Goal: Transaction & Acquisition: Subscribe to service/newsletter

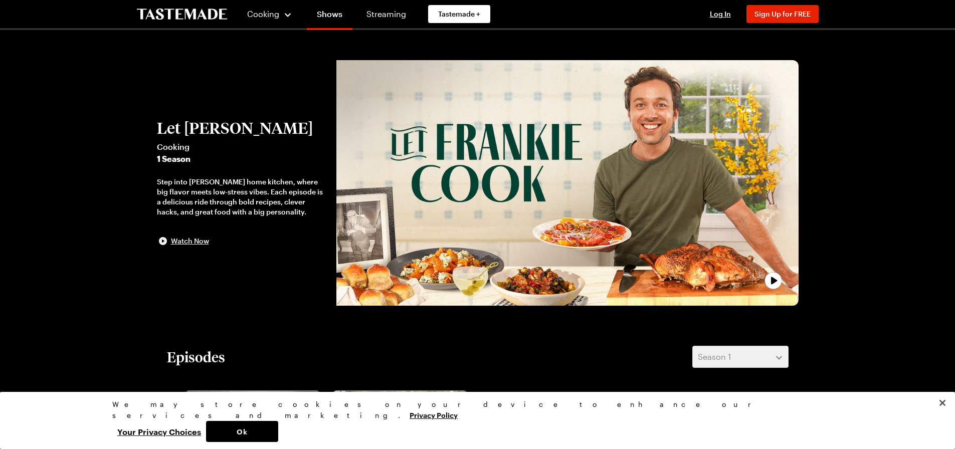
click at [180, 237] on span "Watch Now" at bounding box center [190, 241] width 38 height 10
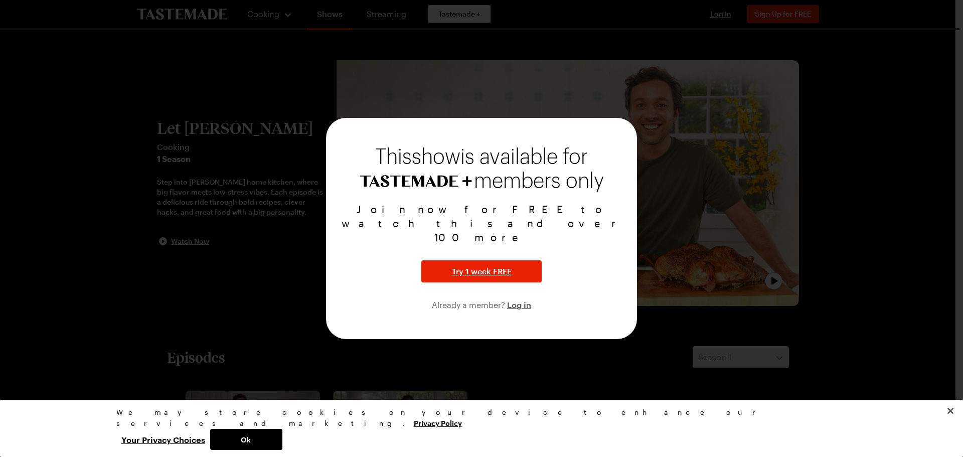
click at [838, 300] on div at bounding box center [481, 228] width 963 height 457
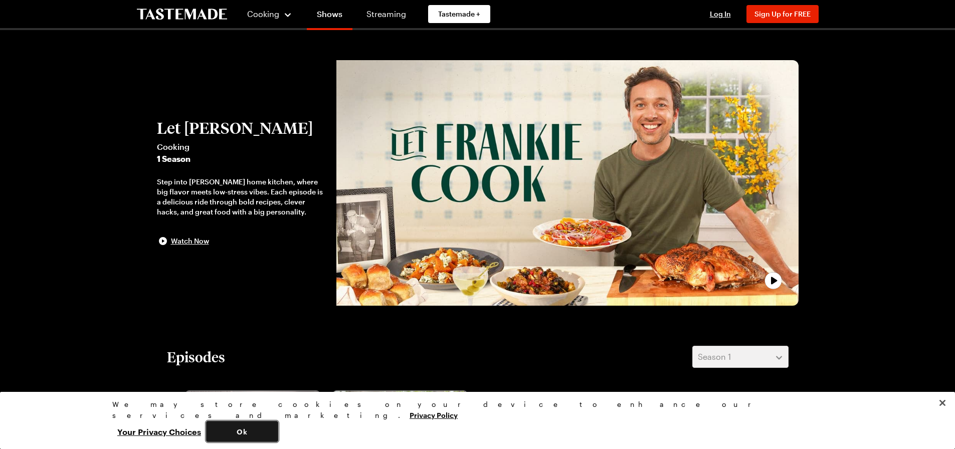
click at [278, 428] on button "Ok" at bounding box center [242, 431] width 72 height 21
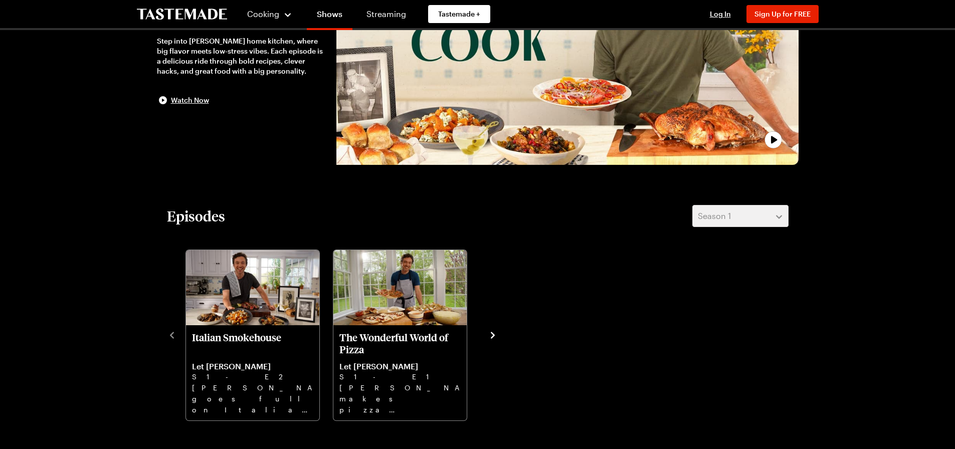
scroll to position [301, 0]
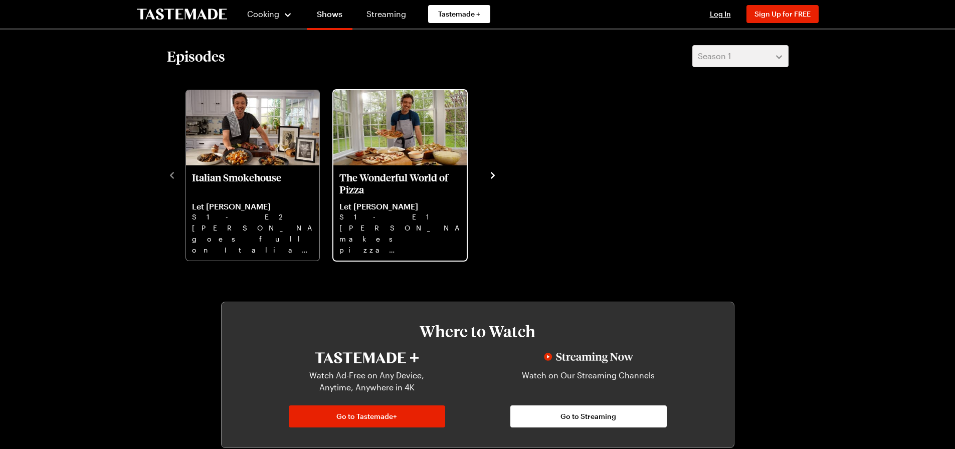
click at [439, 158] on img "The Wonderful World of Pizza" at bounding box center [399, 127] width 133 height 75
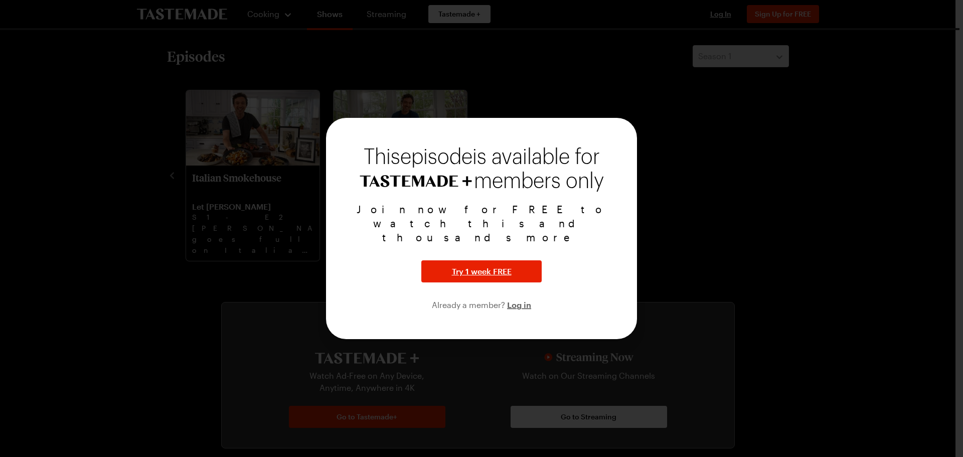
click at [779, 225] on div at bounding box center [481, 228] width 963 height 457
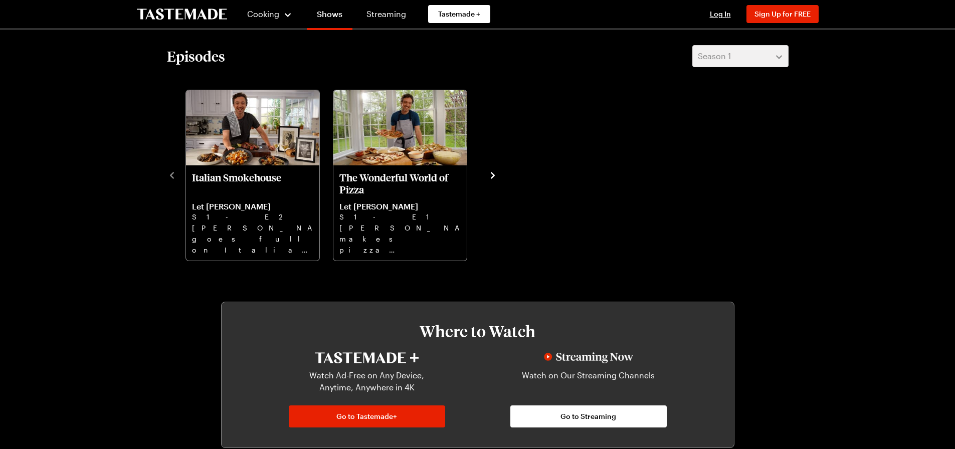
scroll to position [0, 0]
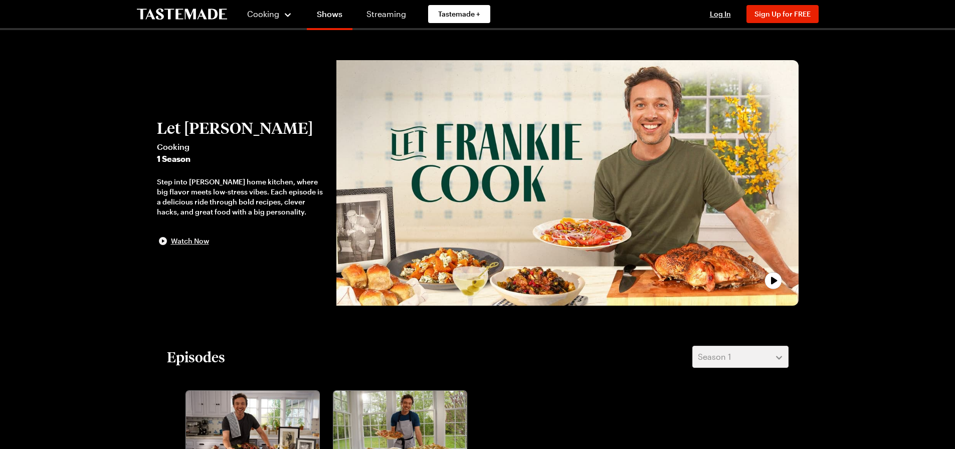
click at [198, 241] on span "Watch Now" at bounding box center [190, 241] width 38 height 10
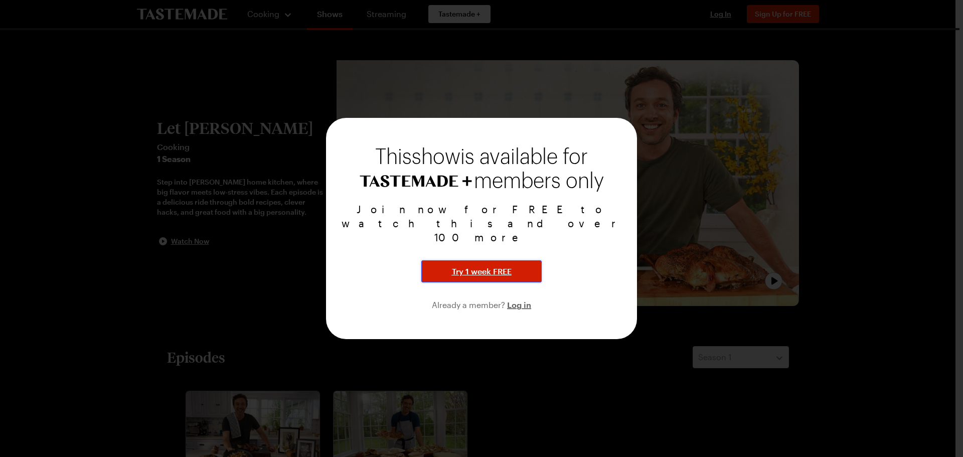
click at [515, 260] on button "Try 1 week FREE" at bounding box center [481, 271] width 120 height 22
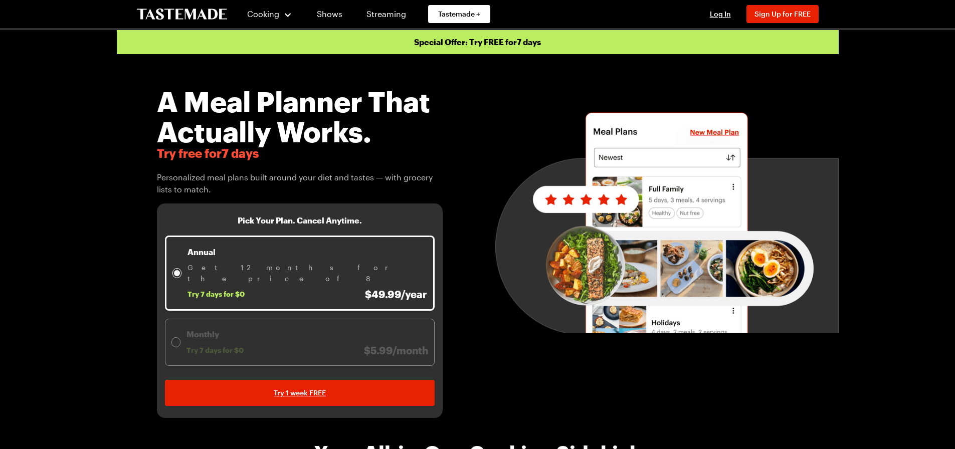
click at [175, 339] on div at bounding box center [176, 342] width 6 height 6
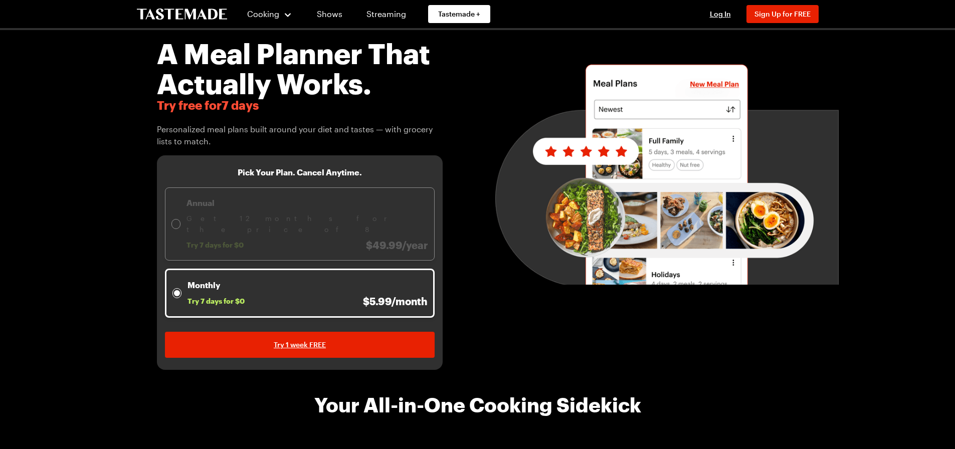
scroll to position [150, 0]
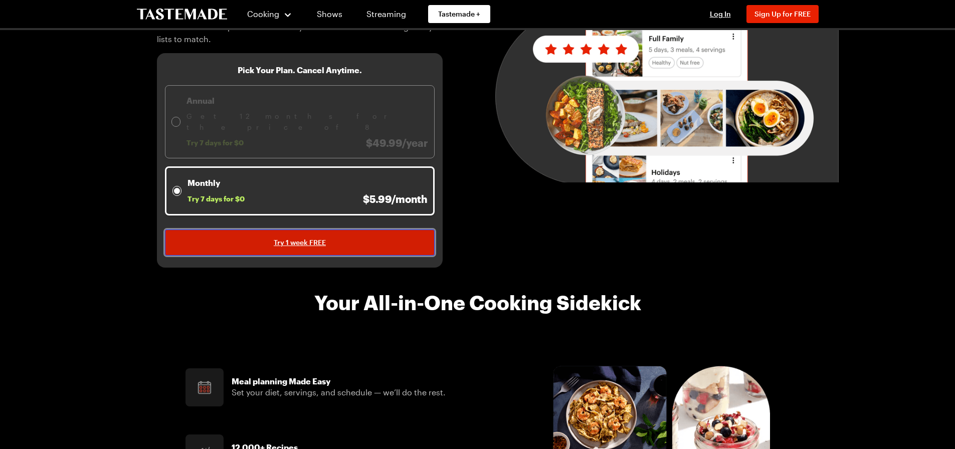
click at [320, 238] on span "Try 1 week FREE" at bounding box center [300, 243] width 52 height 10
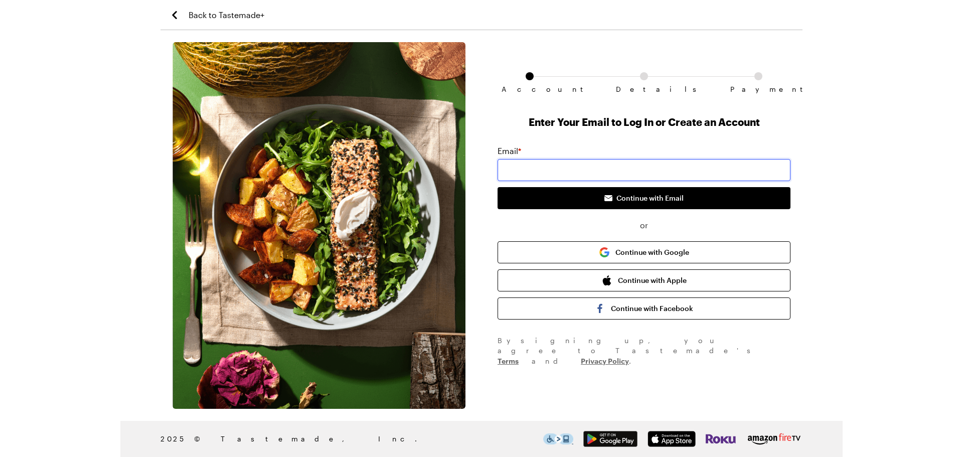
click at [547, 166] on input "email" at bounding box center [643, 170] width 293 height 22
type input "jkucemba@gmail.com"
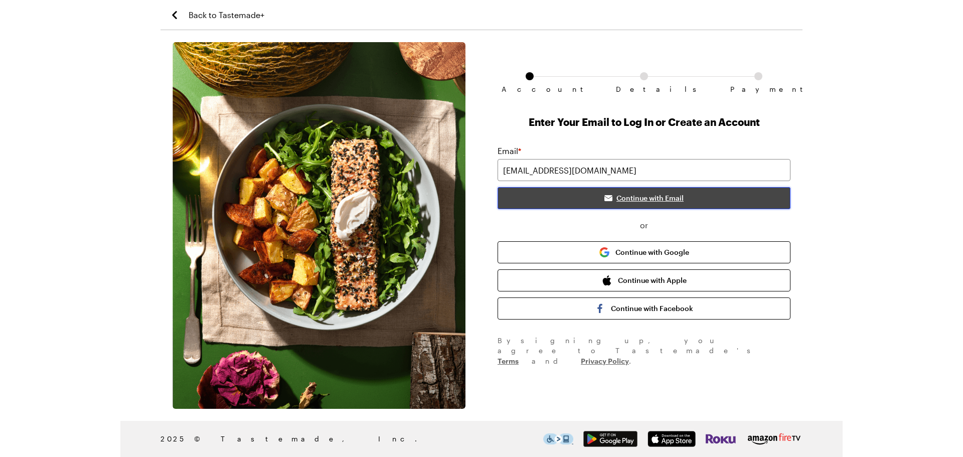
click at [606, 193] on icon "submit" at bounding box center [608, 198] width 12 height 12
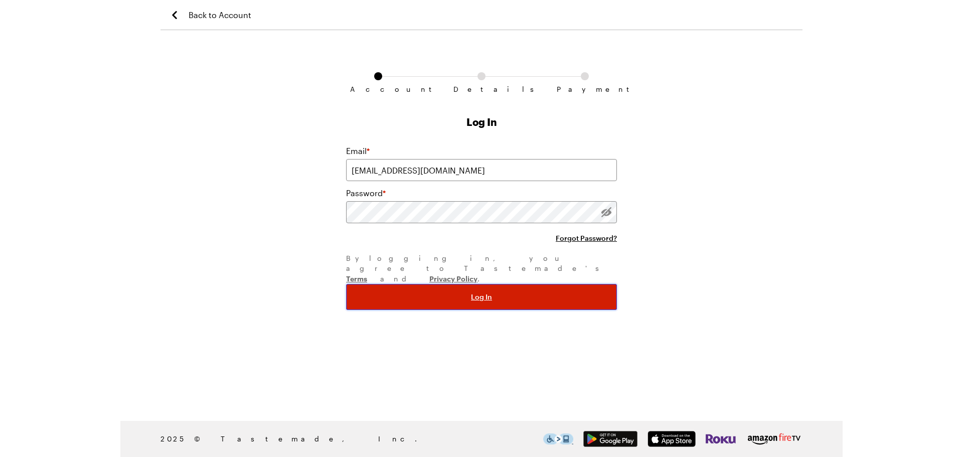
click at [468, 284] on button "Log In" at bounding box center [481, 297] width 271 height 26
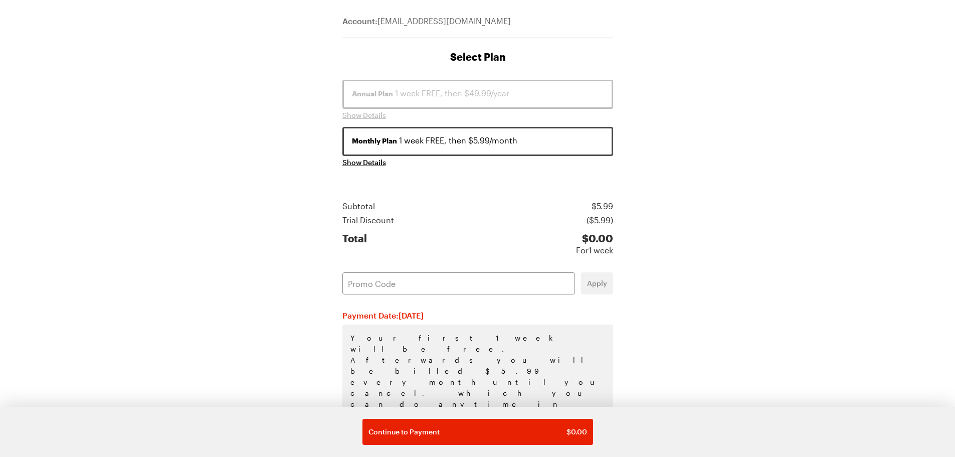
scroll to position [103, 0]
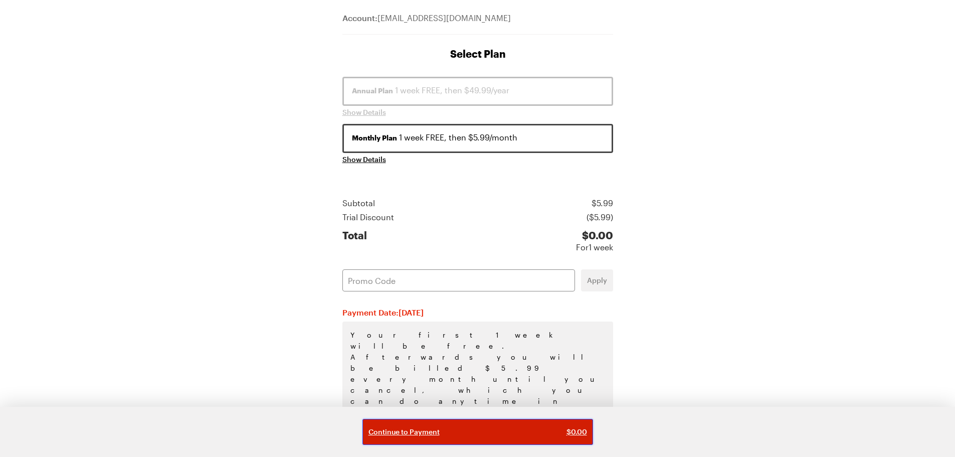
click at [507, 429] on div "Continue to Payment $ 0.00" at bounding box center [477, 432] width 219 height 10
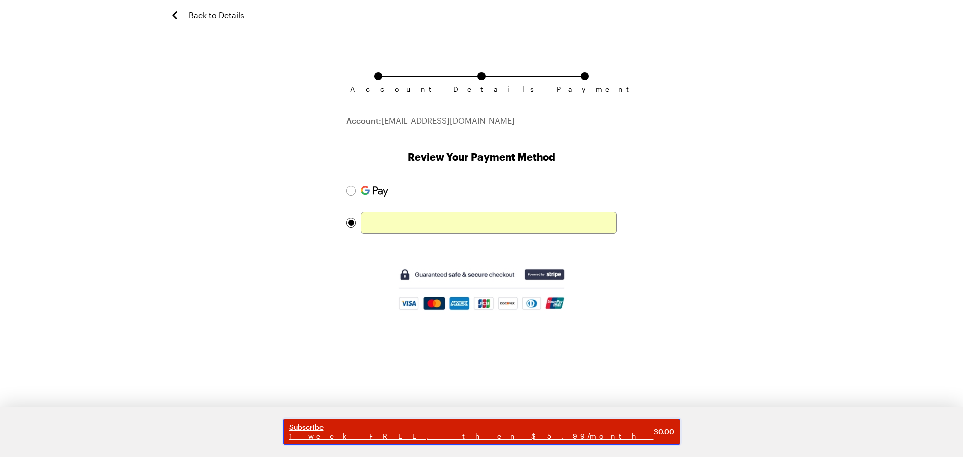
click at [527, 427] on span "Subscribe" at bounding box center [471, 427] width 364 height 9
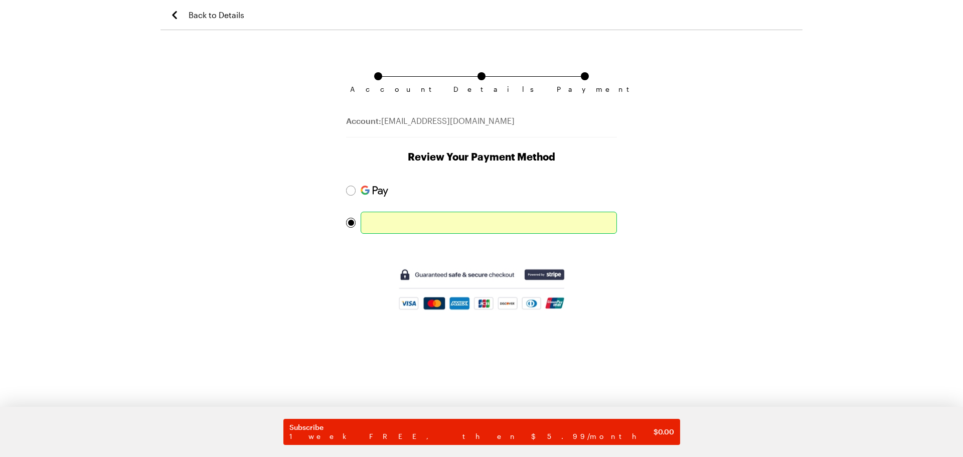
click at [688, 143] on div "Account Details Payment Account: jkucemba@gmail.com Review Your Payment Method …" at bounding box center [481, 249] width 642 height 415
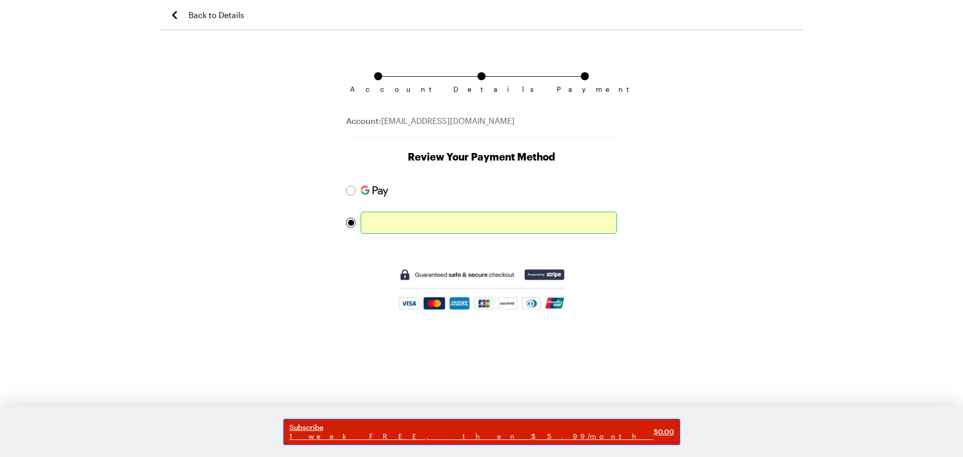
click at [548, 429] on span "Subscribe" at bounding box center [471, 427] width 364 height 9
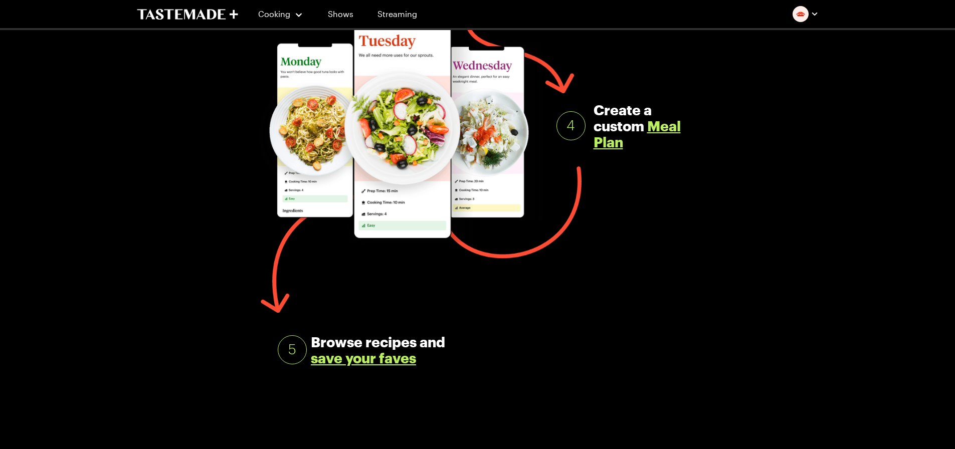
scroll to position [902, 0]
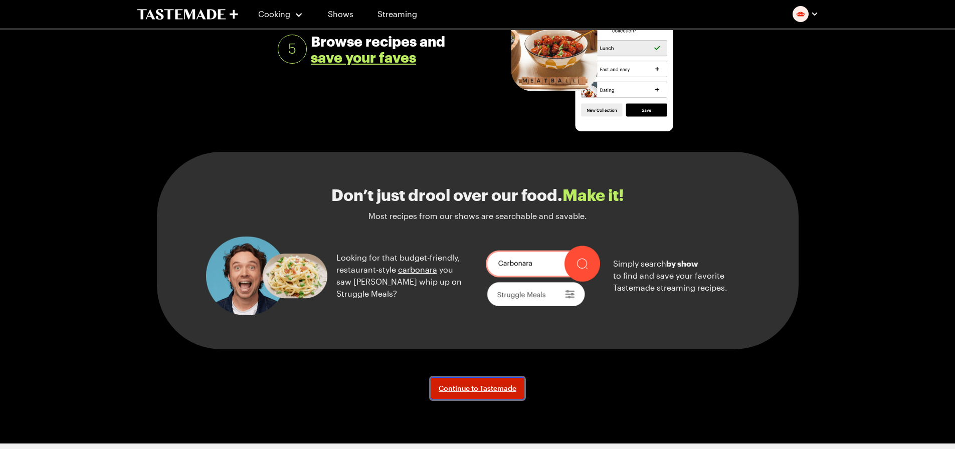
click at [490, 392] on span "Continue to Tastemade" at bounding box center [478, 389] width 78 height 10
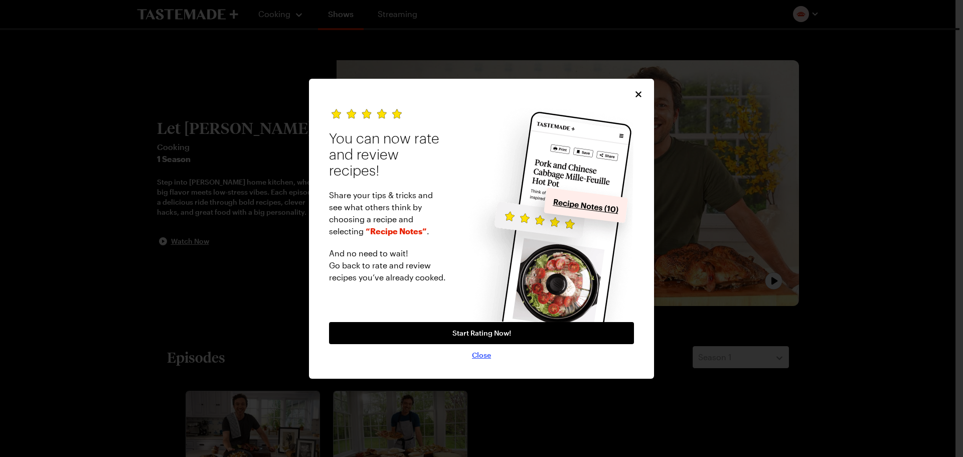
click at [487, 353] on span "Close" at bounding box center [481, 355] width 19 height 10
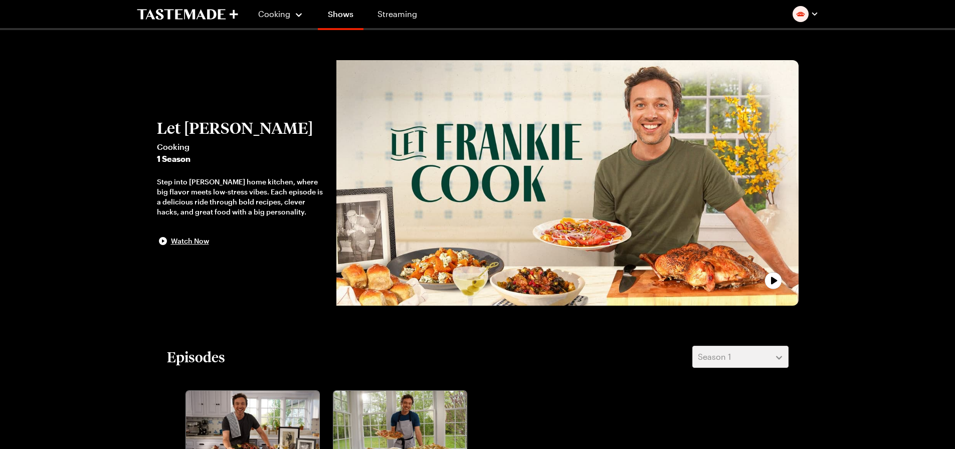
click at [778, 281] on icon "play trailer" at bounding box center [774, 281] width 20 height 20
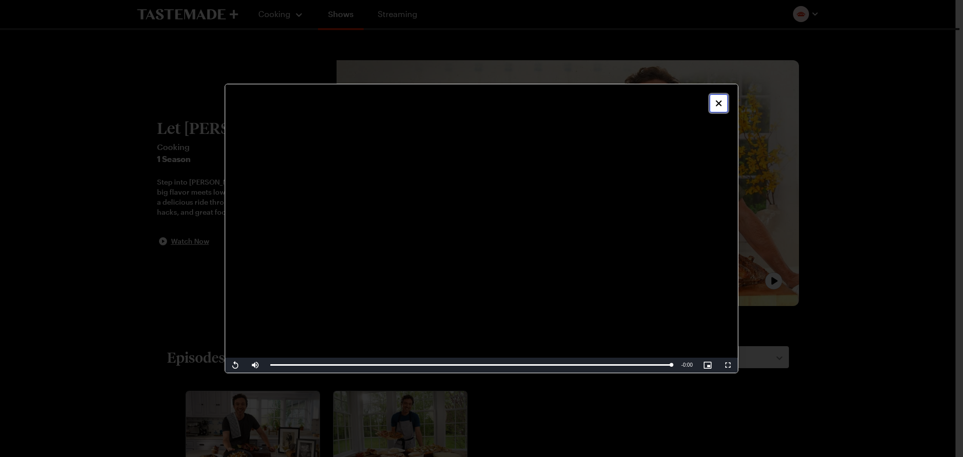
click at [718, 102] on icon "Close" at bounding box center [718, 103] width 10 height 10
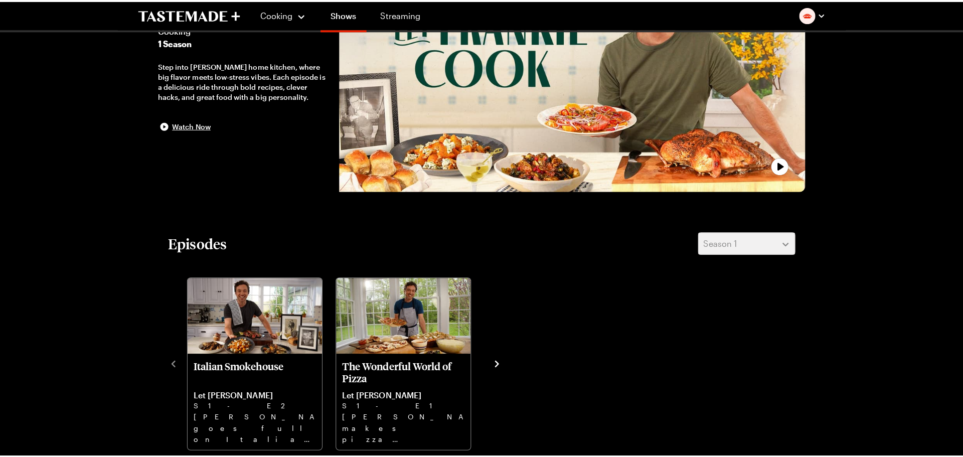
scroll to position [251, 0]
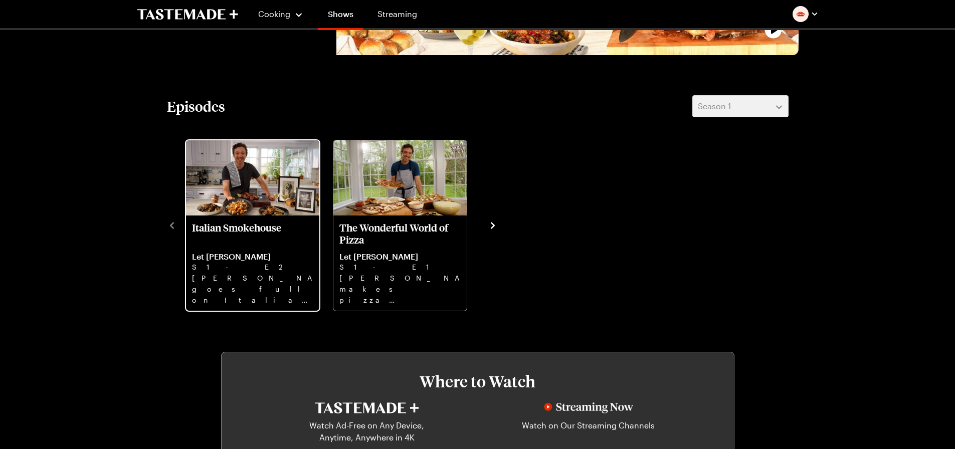
click at [238, 202] on img "Italian Smokehouse" at bounding box center [252, 177] width 133 height 75
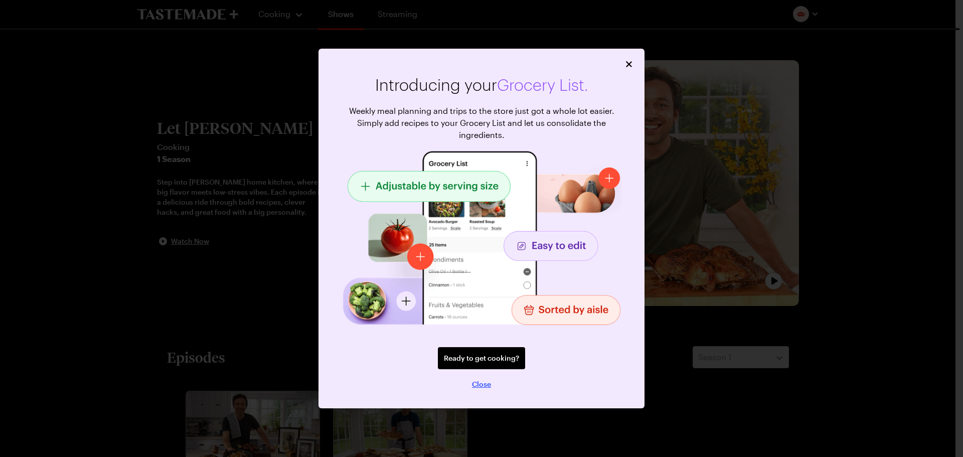
click at [479, 382] on span "Close" at bounding box center [481, 384] width 19 height 10
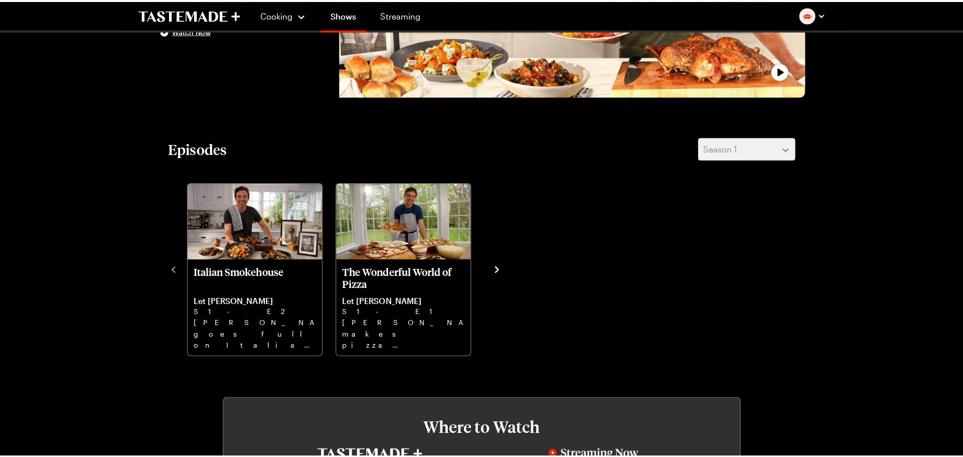
scroll to position [251, 0]
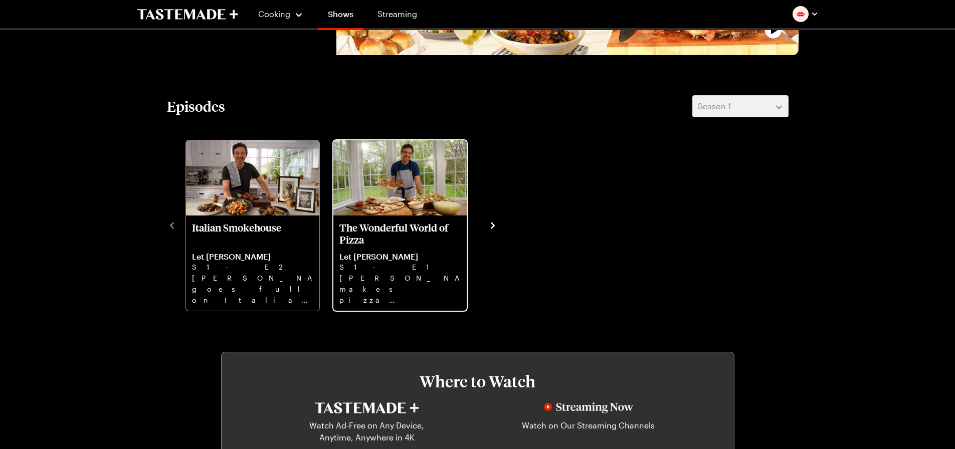
click at [403, 216] on div "The Wonderful World of Pizza Let [PERSON_NAME] S1 - E1 [PERSON_NAME] makes pizz…" at bounding box center [399, 263] width 133 height 95
click at [401, 229] on p "The Wonderful World of Pizza" at bounding box center [399, 234] width 121 height 24
